Goal: Entertainment & Leisure: Browse casually

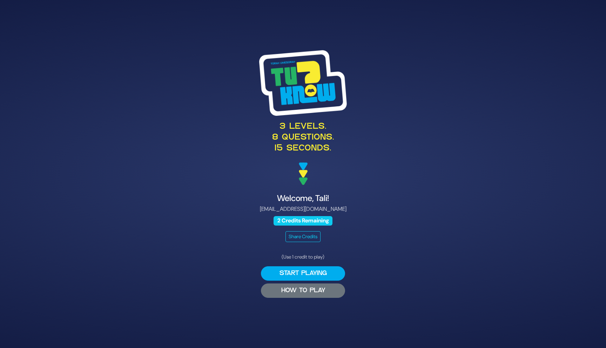
click at [319, 292] on button "HOW TO PLAY" at bounding box center [303, 290] width 84 height 14
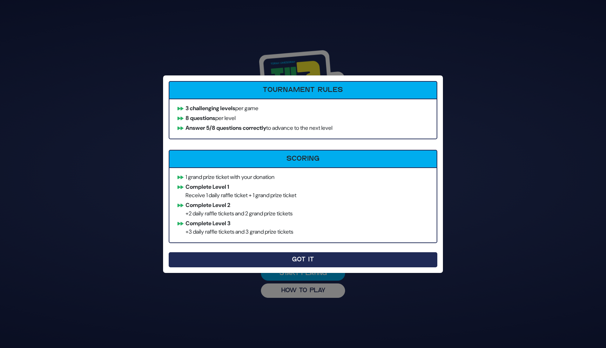
click at [288, 257] on button "Got It" at bounding box center [303, 259] width 269 height 15
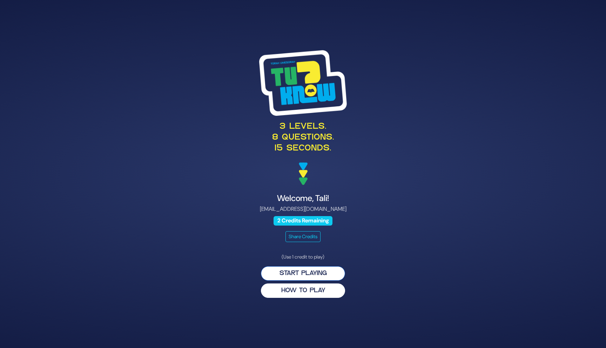
click at [334, 269] on button "Start Playing" at bounding box center [303, 273] width 84 height 14
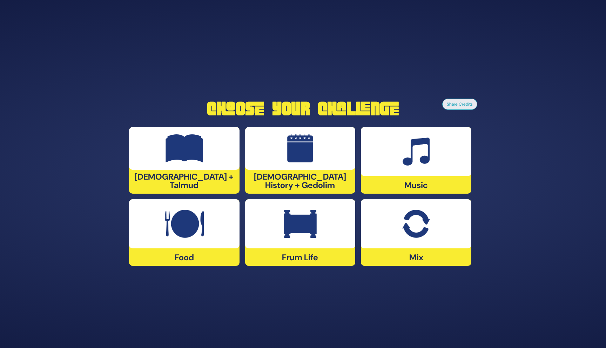
click at [322, 240] on div at bounding box center [300, 223] width 110 height 49
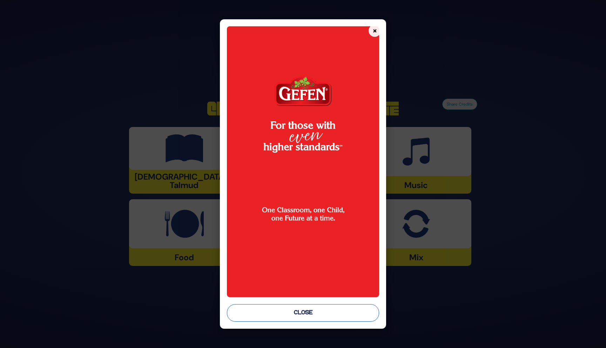
click at [325, 316] on button "Close" at bounding box center [303, 313] width 153 height 18
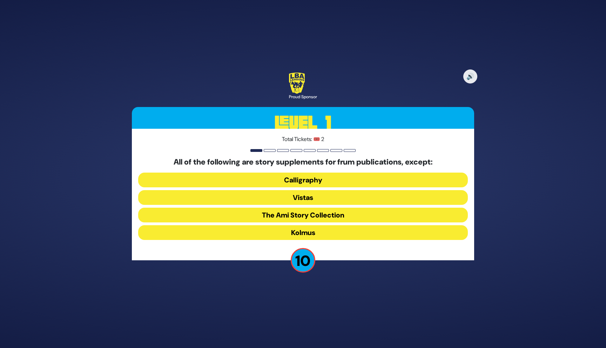
click at [330, 232] on button "Kolmus" at bounding box center [303, 232] width 330 height 15
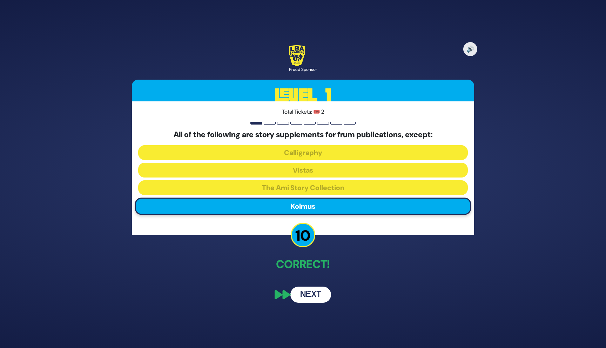
click at [312, 290] on button "Next" at bounding box center [310, 295] width 41 height 16
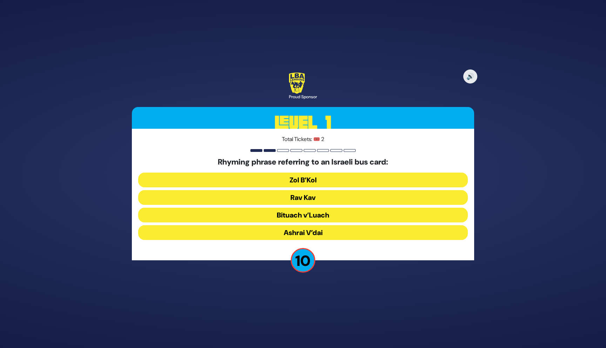
click at [322, 198] on button "Rav Kav" at bounding box center [303, 197] width 330 height 15
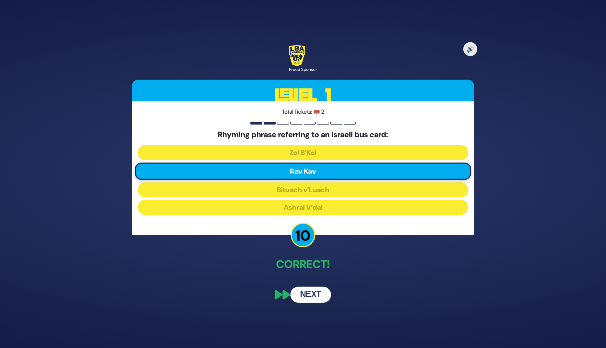
click at [313, 292] on button "Next" at bounding box center [310, 295] width 41 height 16
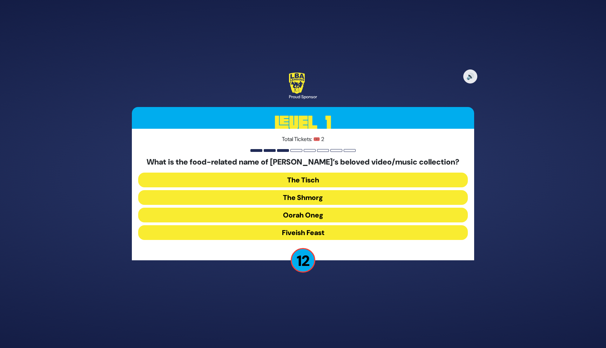
click at [329, 197] on button "The Shmorg" at bounding box center [303, 197] width 330 height 15
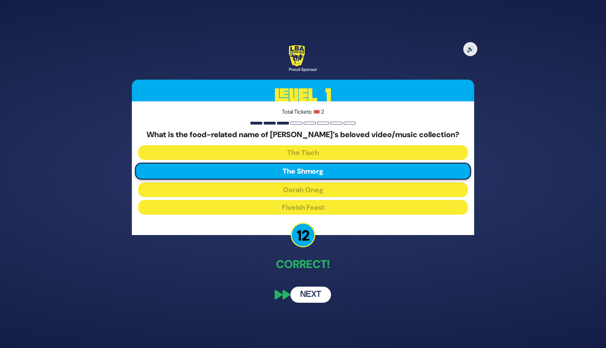
click at [319, 296] on button "Next" at bounding box center [310, 295] width 41 height 16
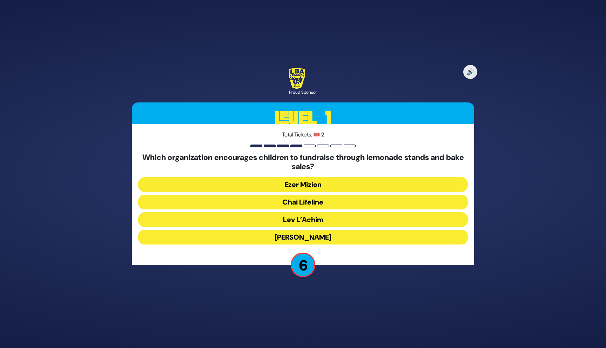
click at [341, 203] on button "Chai Lifeline" at bounding box center [303, 202] width 330 height 15
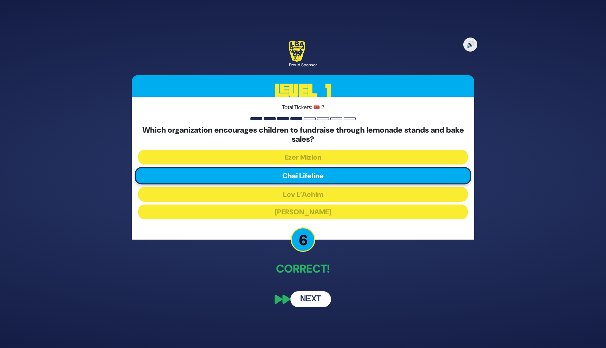
click at [323, 298] on button "Next" at bounding box center [310, 299] width 41 height 16
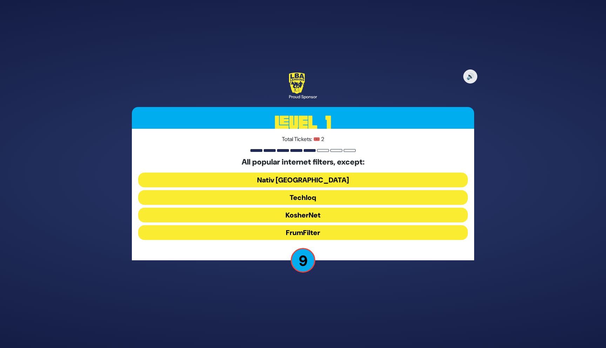
click at [338, 228] on button "FrumFilter" at bounding box center [303, 232] width 330 height 15
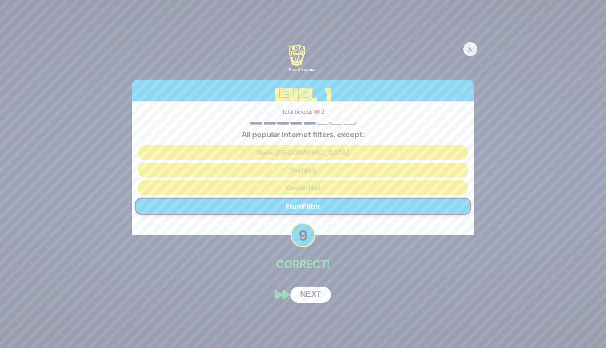
click at [322, 297] on button "Next" at bounding box center [310, 295] width 41 height 16
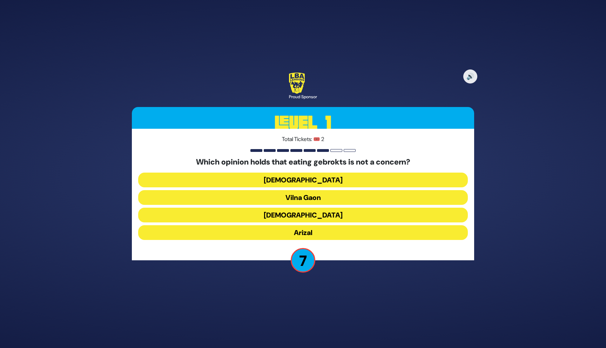
click at [338, 195] on button "Vilna Gaon" at bounding box center [303, 197] width 330 height 15
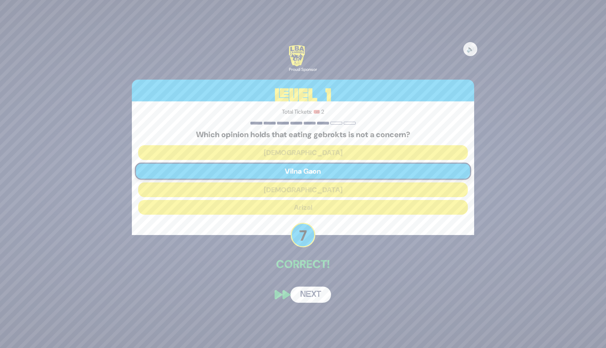
click at [321, 298] on button "Next" at bounding box center [310, 295] width 41 height 16
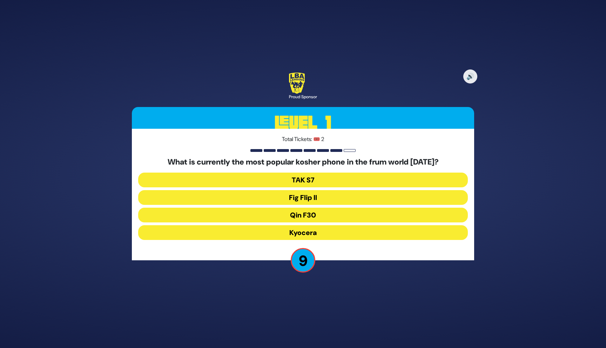
click at [340, 195] on button "Fig Flip II" at bounding box center [303, 197] width 330 height 15
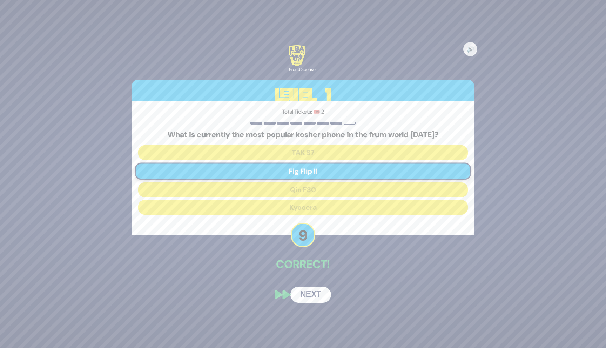
click at [319, 293] on button "Next" at bounding box center [310, 295] width 41 height 16
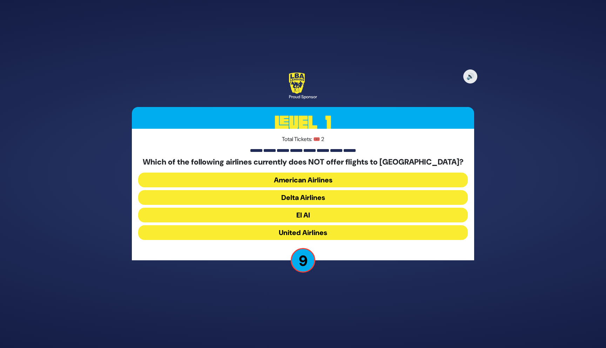
click at [339, 199] on button "Delta Airlines" at bounding box center [303, 197] width 330 height 15
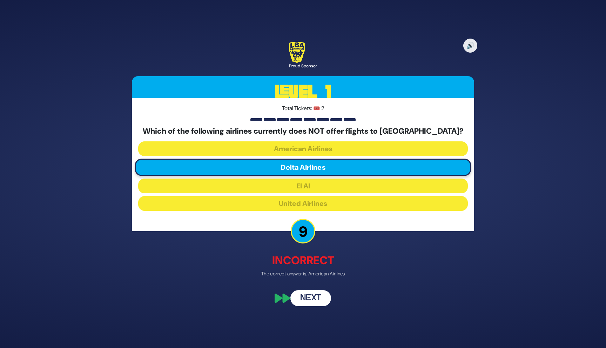
click at [319, 298] on button "Next" at bounding box center [310, 298] width 41 height 16
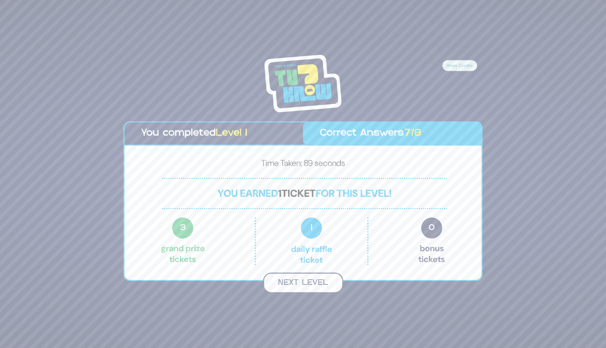
click at [320, 277] on button "Next Level" at bounding box center [303, 282] width 80 height 21
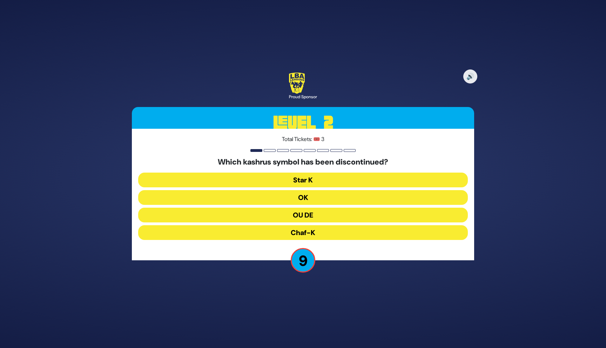
click at [329, 219] on button "OU DE" at bounding box center [303, 215] width 330 height 15
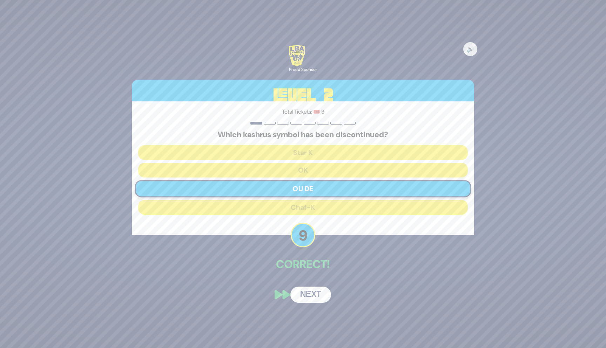
click at [321, 296] on button "Next" at bounding box center [310, 295] width 41 height 16
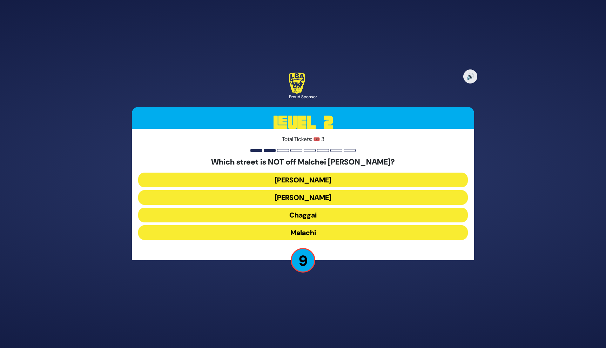
click at [331, 232] on button "Malachi" at bounding box center [303, 232] width 330 height 15
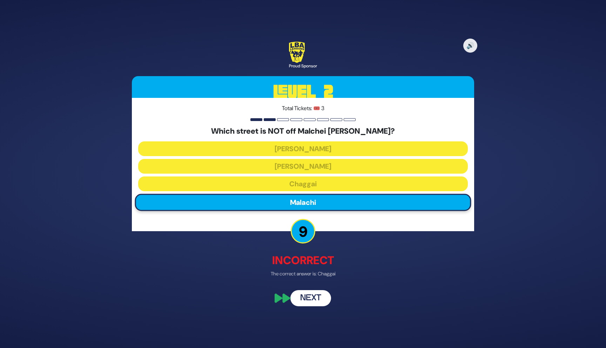
click at [321, 296] on button "Next" at bounding box center [310, 298] width 41 height 16
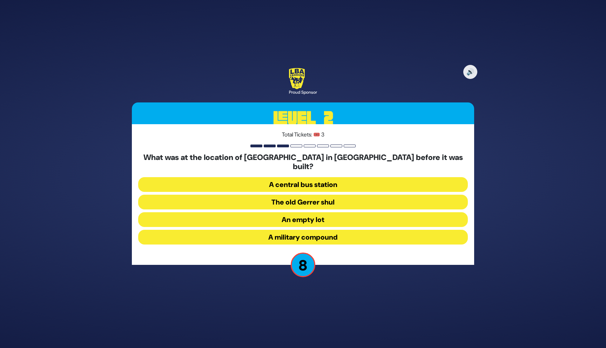
click at [337, 230] on button "A military compound" at bounding box center [303, 237] width 330 height 15
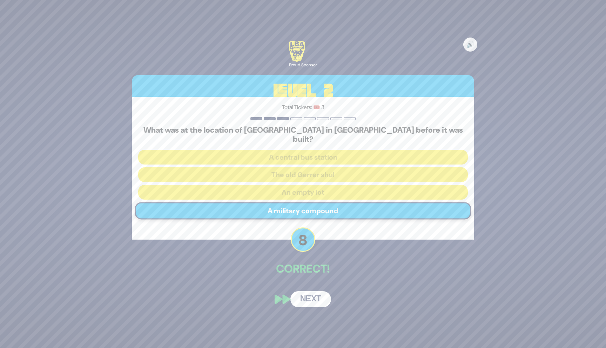
click at [317, 295] on button "Next" at bounding box center [310, 299] width 41 height 16
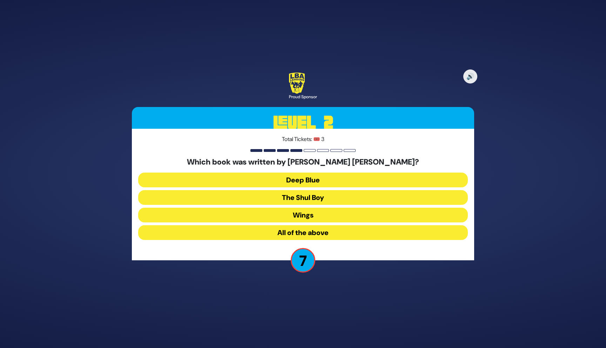
click at [326, 231] on button "All of the above" at bounding box center [303, 232] width 330 height 15
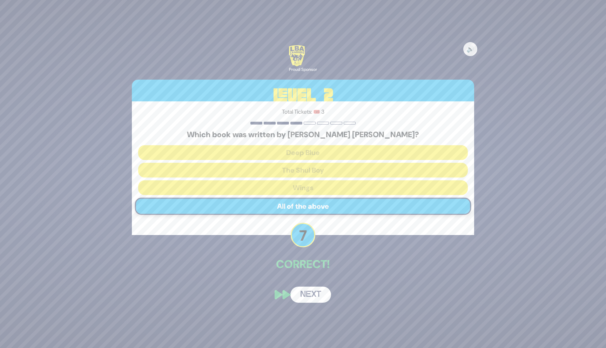
click at [320, 295] on button "Next" at bounding box center [310, 295] width 41 height 16
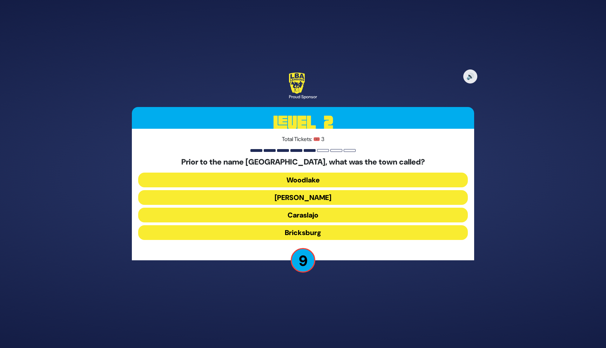
click at [343, 198] on button "Howell" at bounding box center [303, 197] width 330 height 15
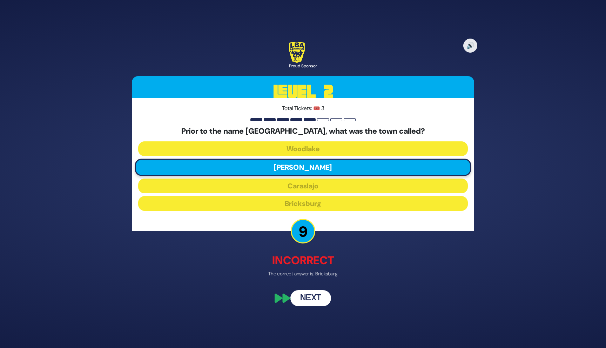
click at [321, 299] on button "Next" at bounding box center [310, 298] width 41 height 16
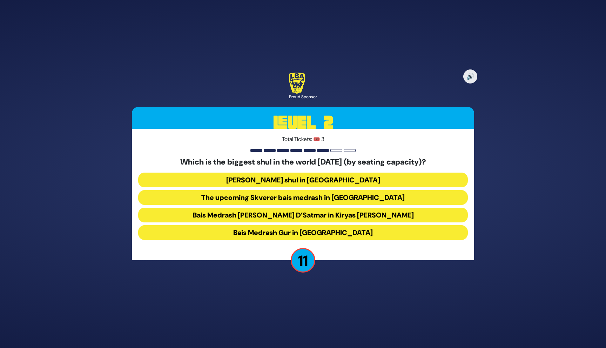
click at [334, 232] on button "Bais Medrash Gur in Yerushalayim" at bounding box center [303, 232] width 330 height 15
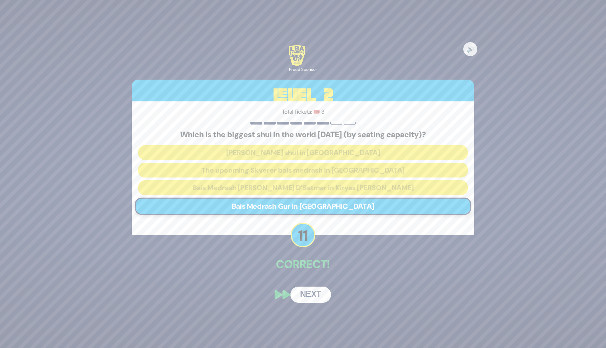
click at [317, 294] on button "Next" at bounding box center [310, 295] width 41 height 16
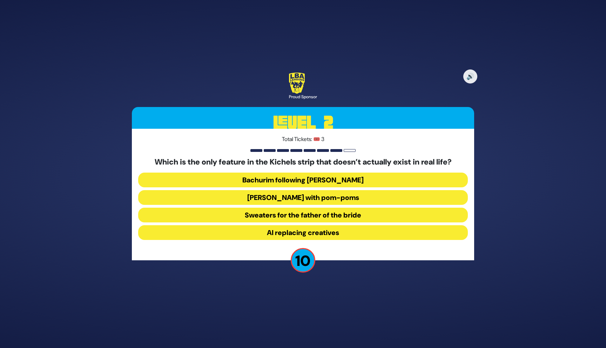
click at [355, 195] on button "Yarmulkes with pom-poms" at bounding box center [303, 197] width 330 height 15
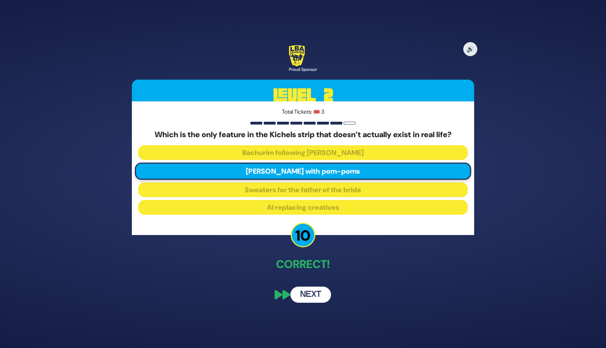
click at [319, 294] on button "Next" at bounding box center [310, 295] width 41 height 16
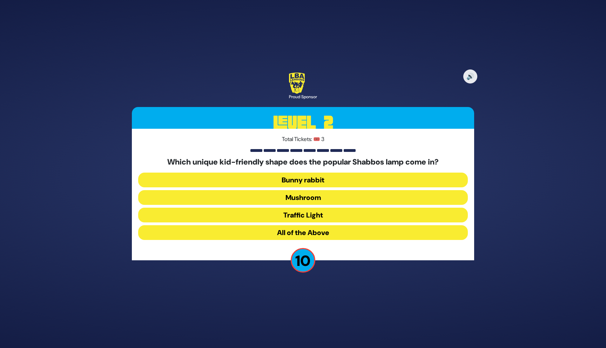
click at [359, 199] on button "Mushroom" at bounding box center [303, 197] width 330 height 15
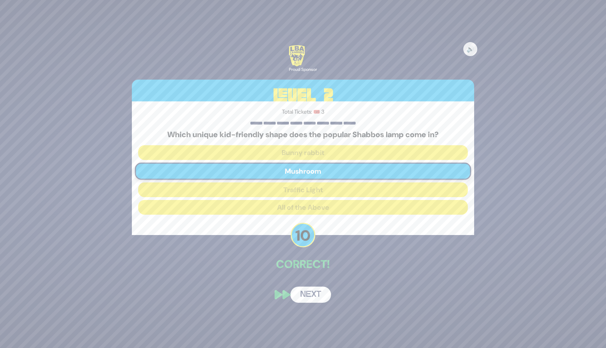
click at [319, 296] on button "Next" at bounding box center [310, 295] width 41 height 16
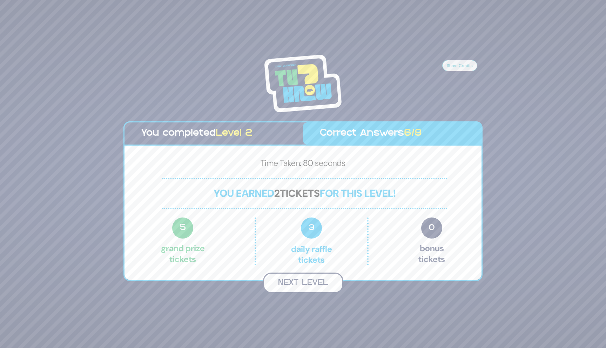
click at [319, 284] on button "Next Level" at bounding box center [303, 282] width 80 height 21
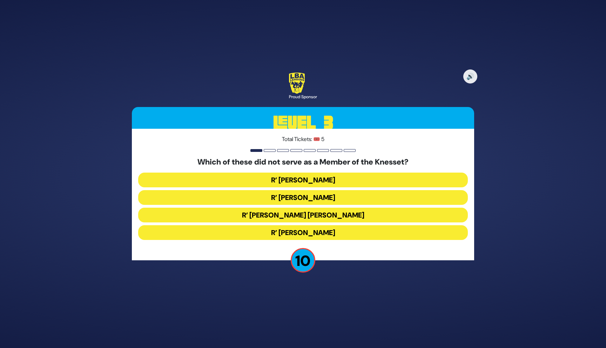
click at [344, 228] on button "R’ Moshe Blau" at bounding box center [303, 232] width 330 height 15
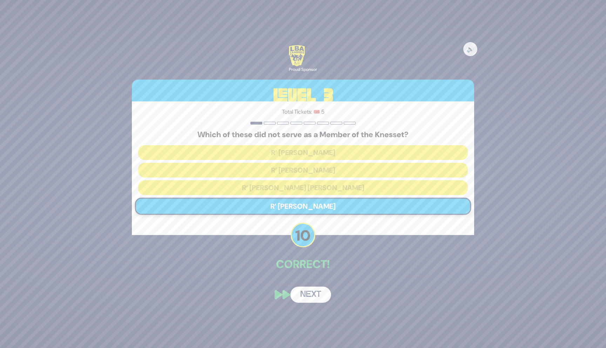
click at [319, 301] on button "Next" at bounding box center [310, 295] width 41 height 16
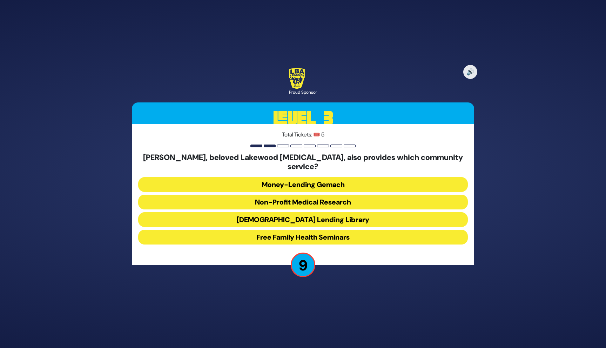
click at [332, 181] on button "Money-Lending Gemach" at bounding box center [303, 184] width 330 height 15
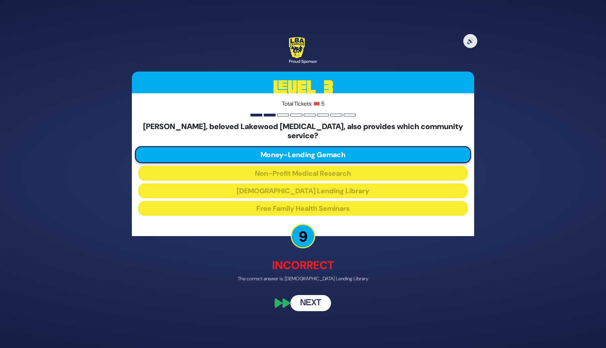
click at [323, 301] on button "Next" at bounding box center [310, 303] width 41 height 16
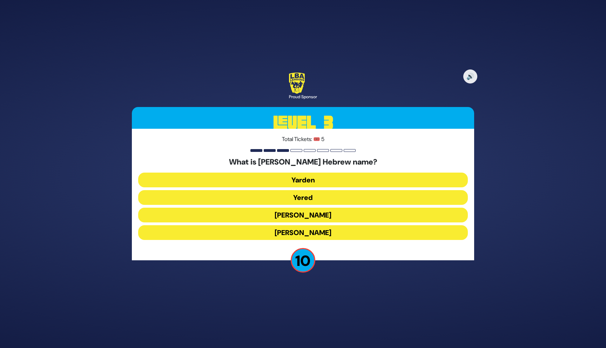
click at [327, 180] on button "Yarden" at bounding box center [303, 180] width 330 height 15
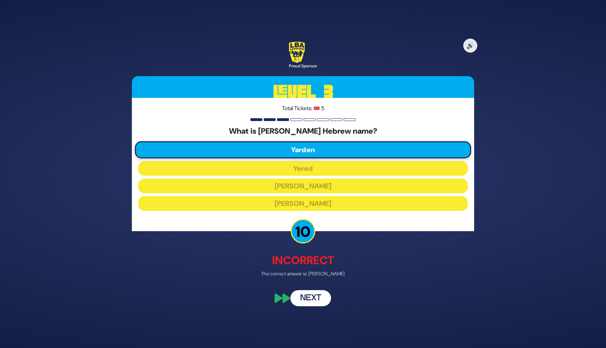
click at [317, 297] on button "Next" at bounding box center [310, 298] width 41 height 16
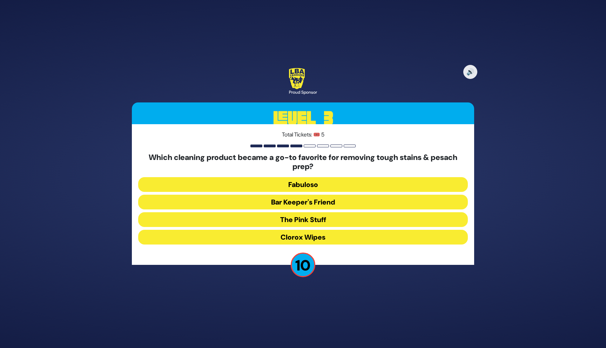
click at [336, 237] on button "Clorox Wipes" at bounding box center [303, 237] width 330 height 15
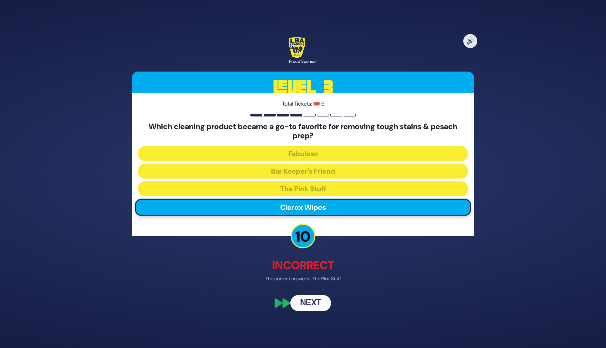
click at [324, 303] on button "Next" at bounding box center [310, 303] width 41 height 16
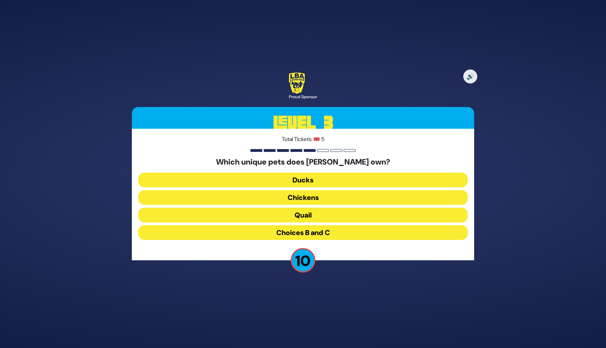
click at [328, 216] on button "Quail" at bounding box center [303, 215] width 330 height 15
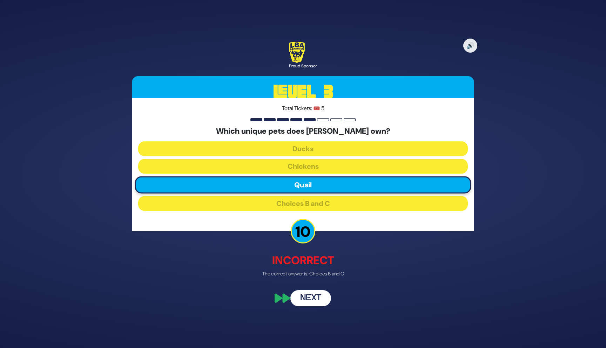
click at [322, 305] on button "Next" at bounding box center [310, 298] width 41 height 16
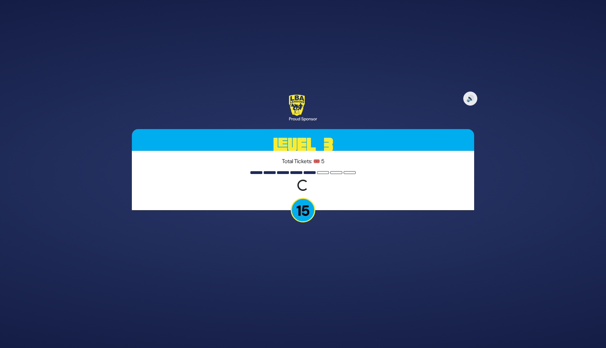
click at [322, 305] on div "🔊 Proud Sponsor Level 3 Total Tickets: 🎟️ 5 Loading question... 15" at bounding box center [303, 174] width 606 height 348
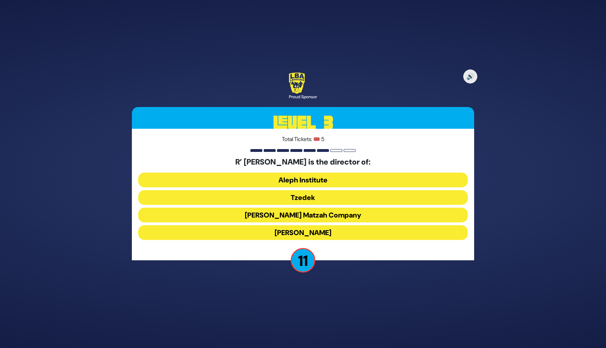
click at [349, 212] on button "Horowitz-Margareten Matzah Company" at bounding box center [303, 215] width 330 height 15
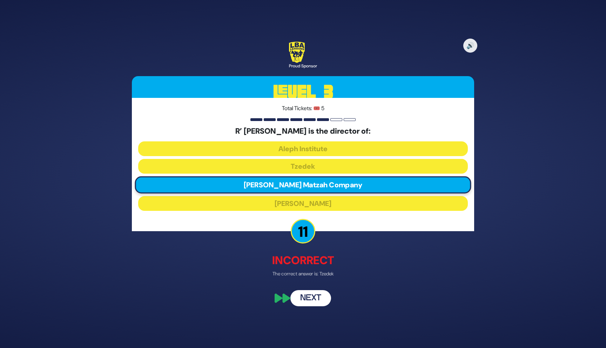
click at [318, 296] on button "Next" at bounding box center [310, 298] width 41 height 16
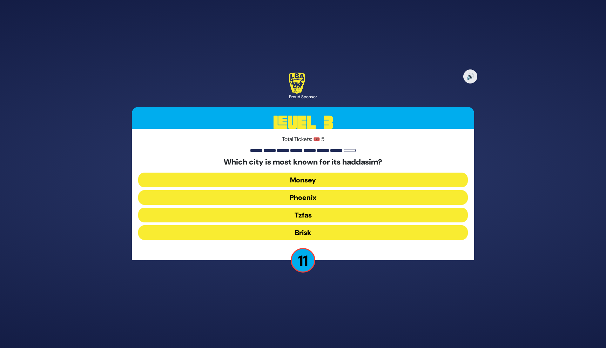
click at [336, 179] on button "Monsey" at bounding box center [303, 180] width 330 height 15
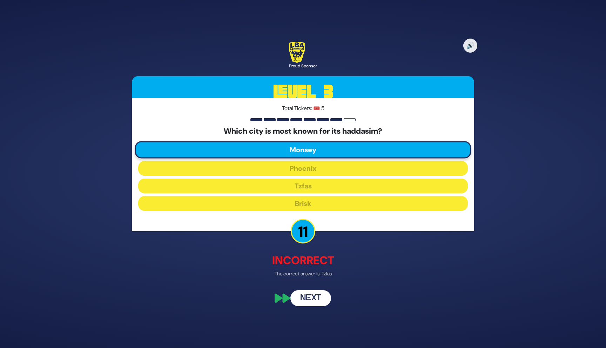
click at [319, 297] on button "Next" at bounding box center [310, 298] width 41 height 16
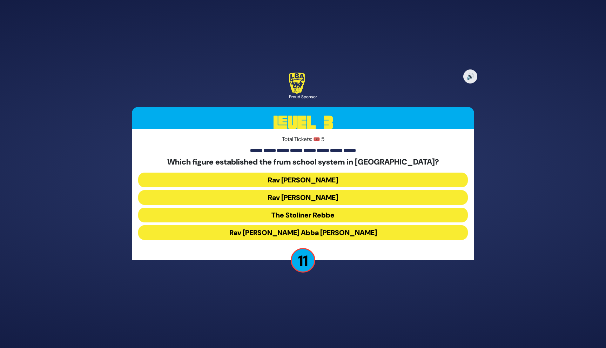
click at [320, 216] on button "The Stoliner Rebbe" at bounding box center [303, 215] width 330 height 15
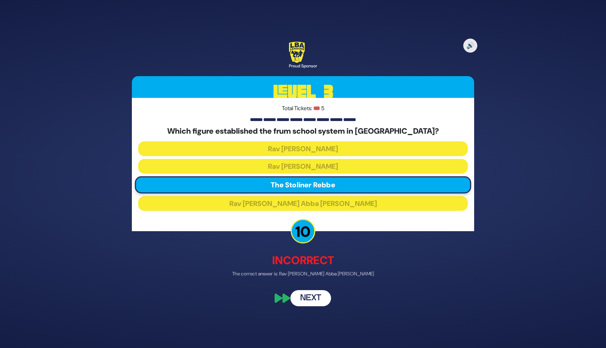
click at [316, 299] on button "Next" at bounding box center [310, 298] width 41 height 16
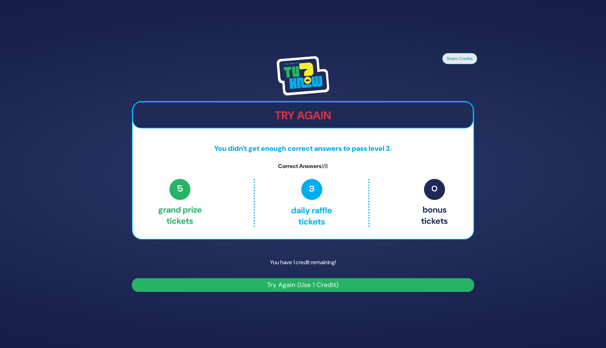
click at [315, 284] on button "Try Again (Use 1 Credit)" at bounding box center [303, 285] width 342 height 14
click at [326, 290] on button "Try Again (Use 1 Credit)" at bounding box center [303, 285] width 342 height 14
click at [322, 289] on button "Try Again (Use 1 Credit)" at bounding box center [303, 285] width 342 height 14
click at [329, 282] on button "Try Again (Use 1 Credit)" at bounding box center [303, 285] width 342 height 14
click at [307, 182] on span "3" at bounding box center [311, 189] width 21 height 21
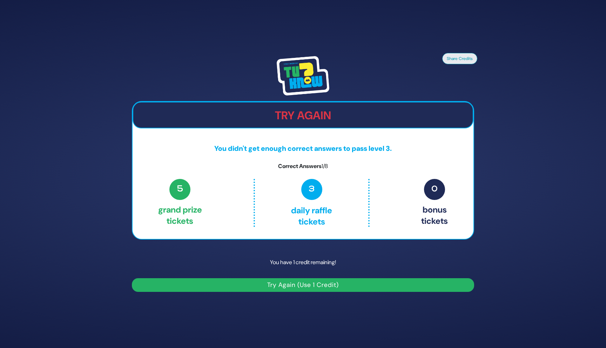
drag, startPoint x: 312, startPoint y: 186, endPoint x: 328, endPoint y: 185, distance: 16.1
click at [328, 185] on p "3 Daily Raffle tickets" at bounding box center [311, 203] width 83 height 48
click at [345, 285] on button "Try Again (Use 1 Credit)" at bounding box center [303, 285] width 342 height 14
click at [308, 114] on h2 "Try Again" at bounding box center [302, 115] width 339 height 13
drag, startPoint x: 309, startPoint y: 114, endPoint x: 200, endPoint y: 112, distance: 108.7
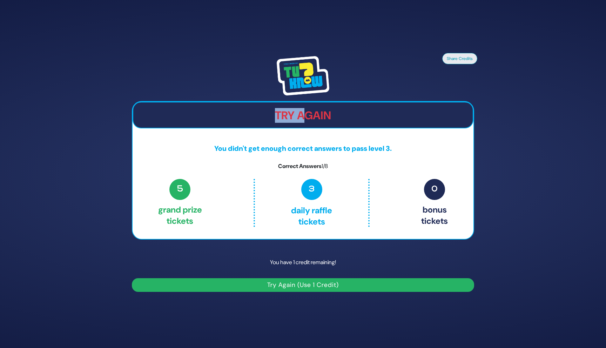
click at [200, 113] on h2 "Try Again" at bounding box center [302, 115] width 339 height 13
click at [268, 284] on button "Try Again (Use 1 Credit)" at bounding box center [303, 285] width 342 height 14
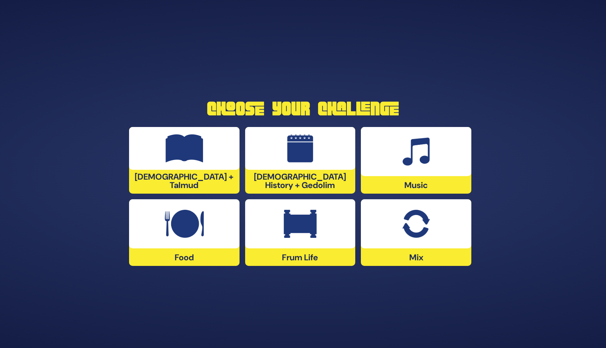
click at [291, 228] on img at bounding box center [300, 224] width 33 height 28
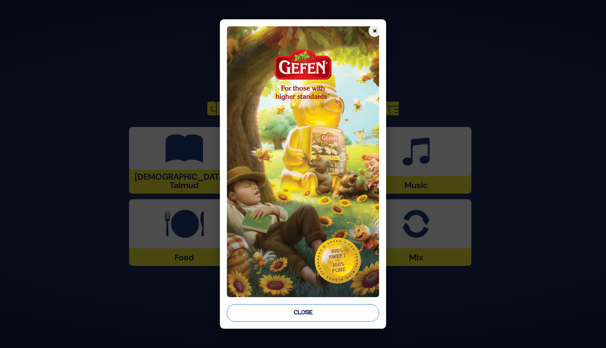
click at [304, 309] on button "Close" at bounding box center [303, 313] width 153 height 18
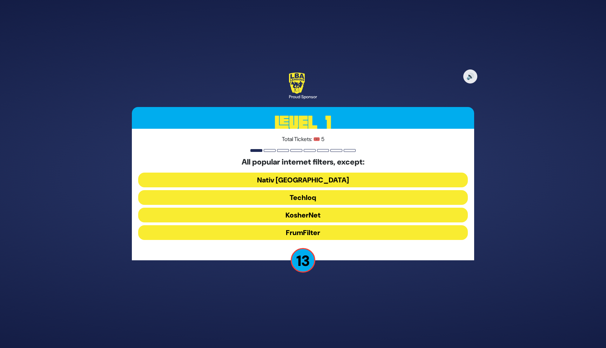
click at [321, 230] on button "FrumFilter" at bounding box center [303, 232] width 330 height 15
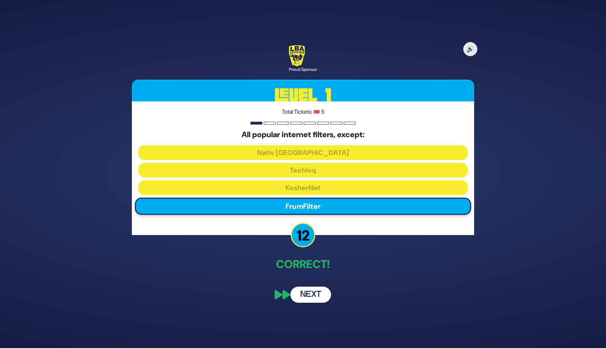
click at [323, 289] on button "Next" at bounding box center [310, 295] width 41 height 16
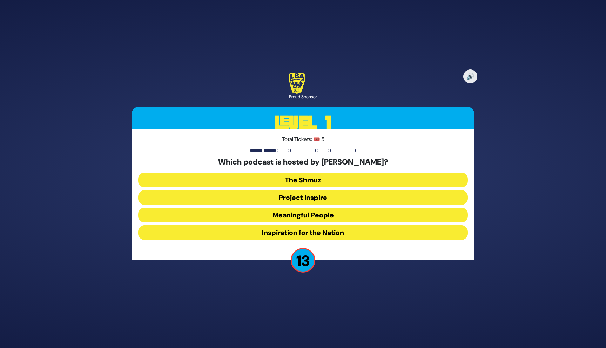
click at [332, 208] on button "Meaningful People" at bounding box center [303, 215] width 330 height 15
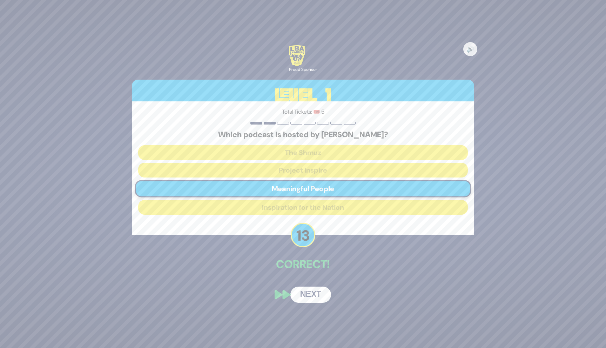
click at [318, 297] on button "Next" at bounding box center [310, 295] width 41 height 16
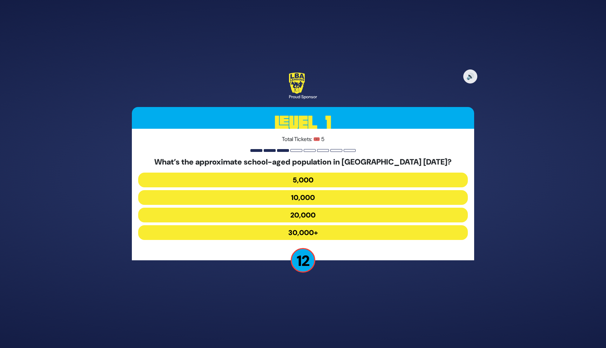
click at [339, 198] on button "10,000" at bounding box center [303, 197] width 330 height 15
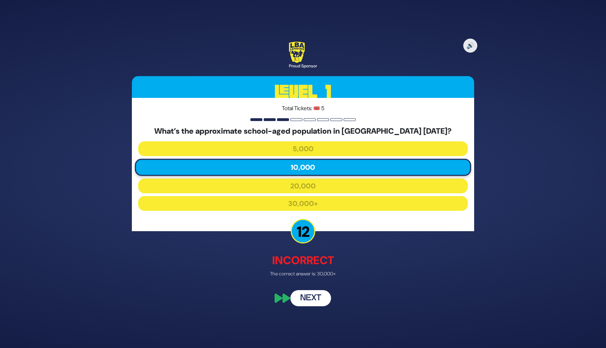
click at [323, 301] on button "Next" at bounding box center [310, 298] width 41 height 16
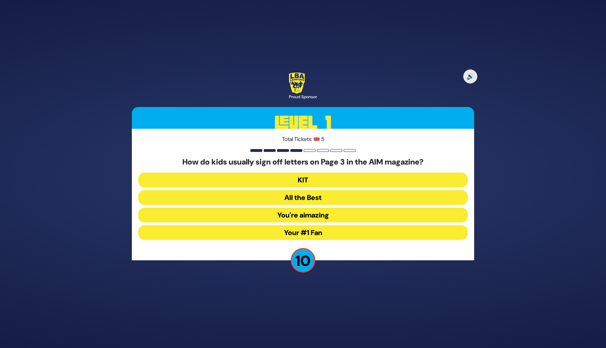
click at [326, 179] on button "KIT" at bounding box center [303, 180] width 330 height 15
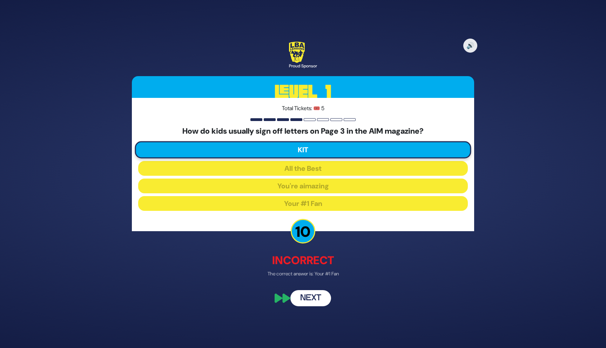
click at [314, 294] on button "Next" at bounding box center [310, 298] width 41 height 16
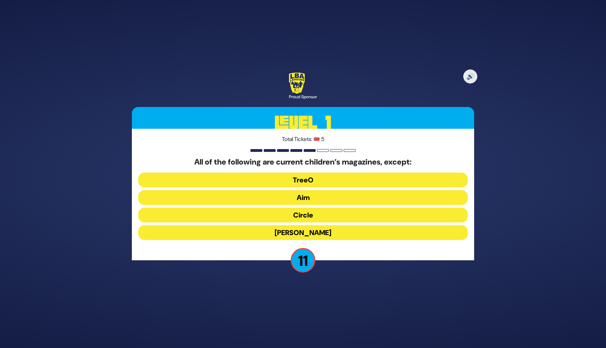
click at [324, 230] on button "[PERSON_NAME]" at bounding box center [303, 232] width 330 height 15
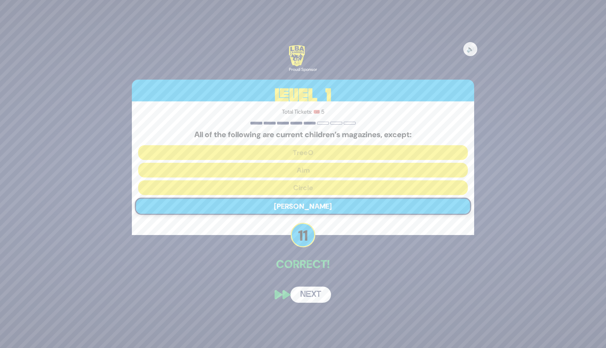
click at [318, 297] on button "Next" at bounding box center [310, 295] width 41 height 16
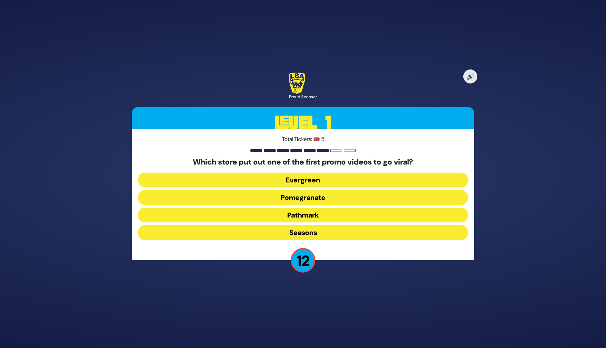
click at [324, 181] on button "Evergreen" at bounding box center [303, 180] width 330 height 15
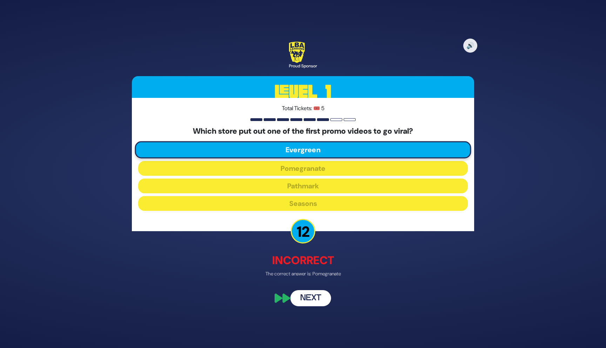
click at [314, 301] on button "Next" at bounding box center [310, 298] width 41 height 16
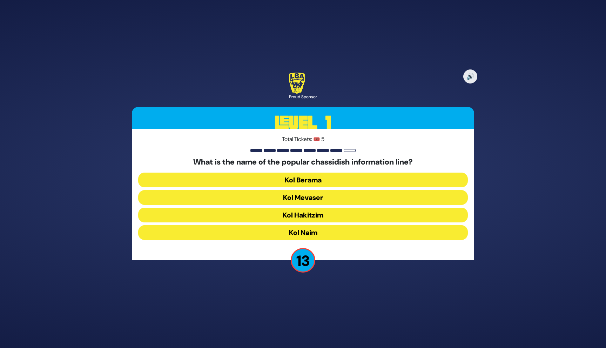
click at [323, 230] on button "Kol Naim" at bounding box center [303, 232] width 330 height 15
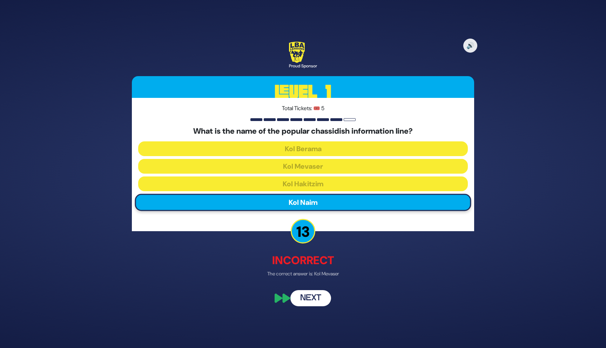
click at [317, 296] on button "Next" at bounding box center [310, 298] width 41 height 16
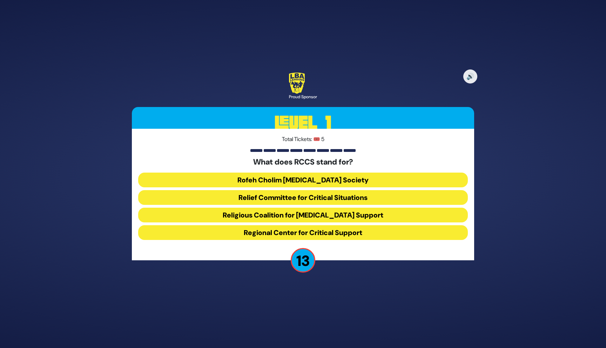
click at [322, 177] on button "Rofeh Cholim [MEDICAL_DATA] Society" at bounding box center [303, 180] width 330 height 15
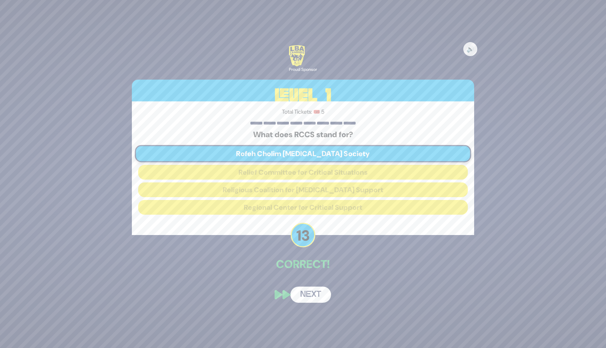
click at [318, 297] on button "Next" at bounding box center [310, 295] width 41 height 16
